Goal: Go to known website: Access a specific website the user already knows

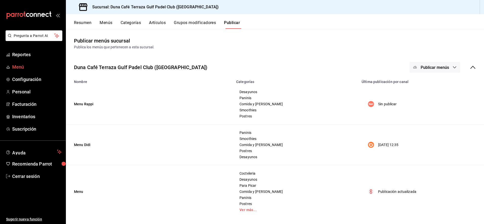
drag, startPoint x: 0, startPoint y: 0, endPoint x: 21, endPoint y: 68, distance: 70.9
click at [21, 68] on span "Menú" at bounding box center [36, 67] width 49 height 7
